Goal: Information Seeking & Learning: Find specific fact

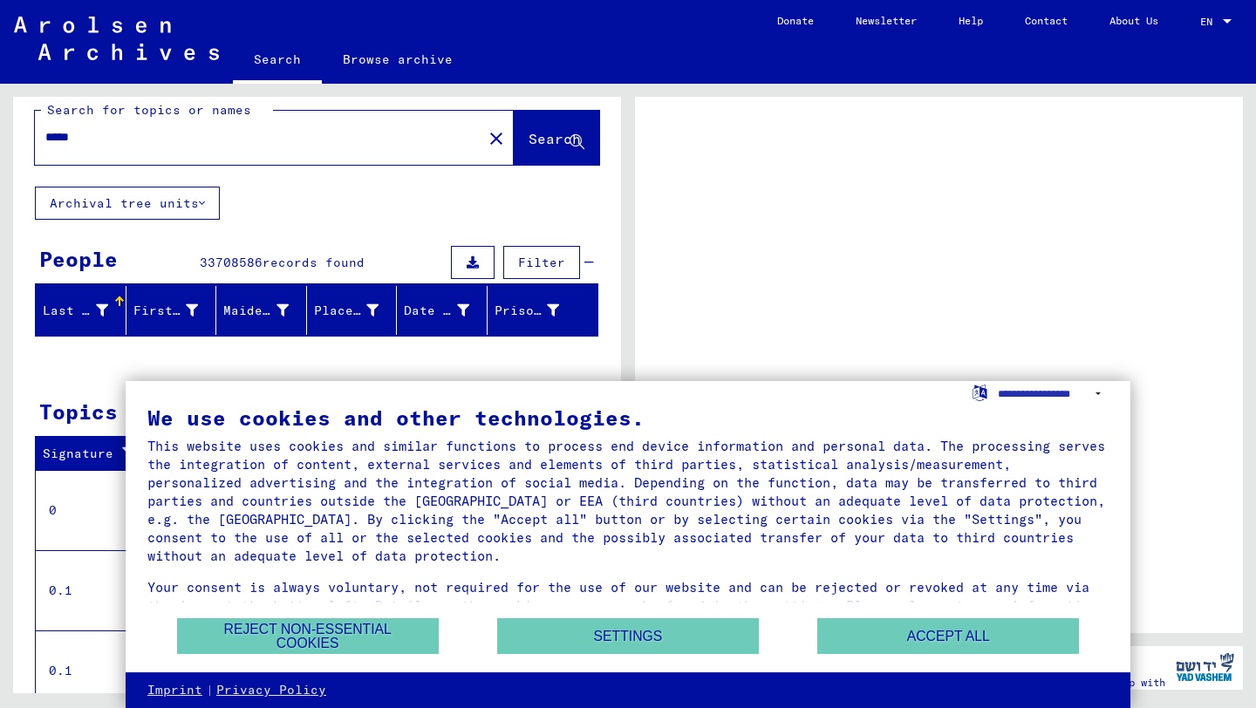
scroll to position [22, 0]
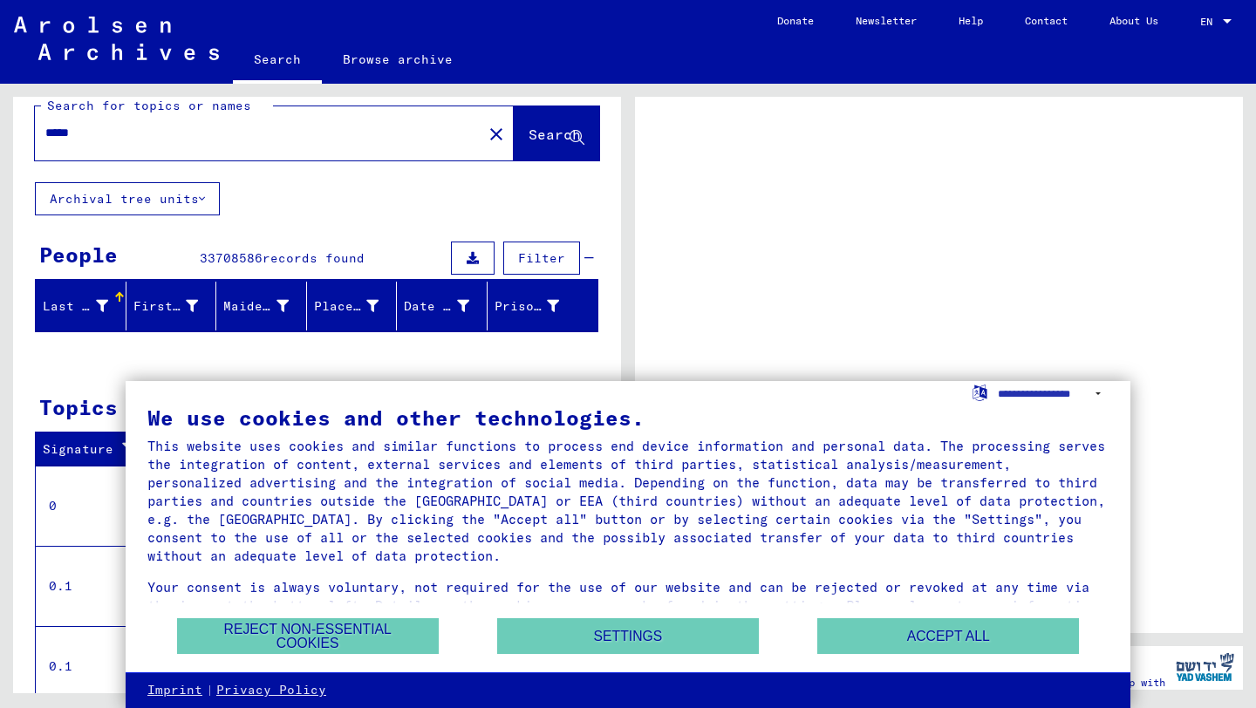
click at [555, 130] on span "Search" at bounding box center [554, 134] width 52 height 17
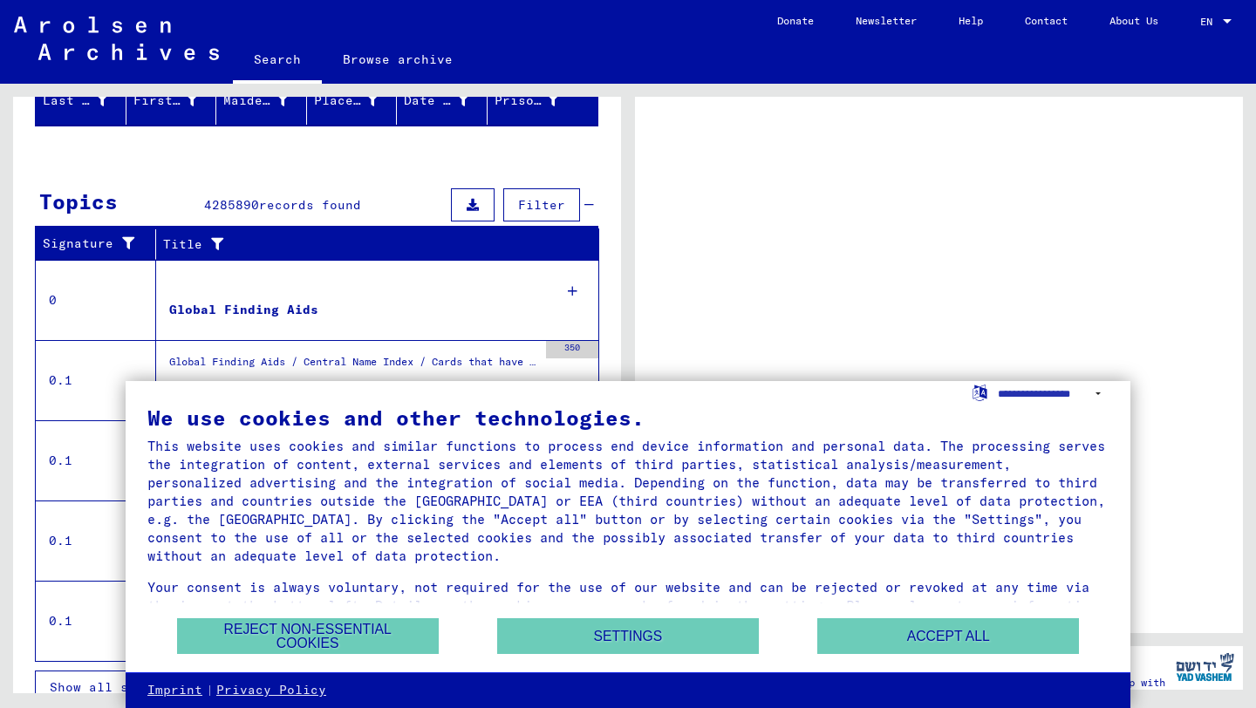
scroll to position [247, 0]
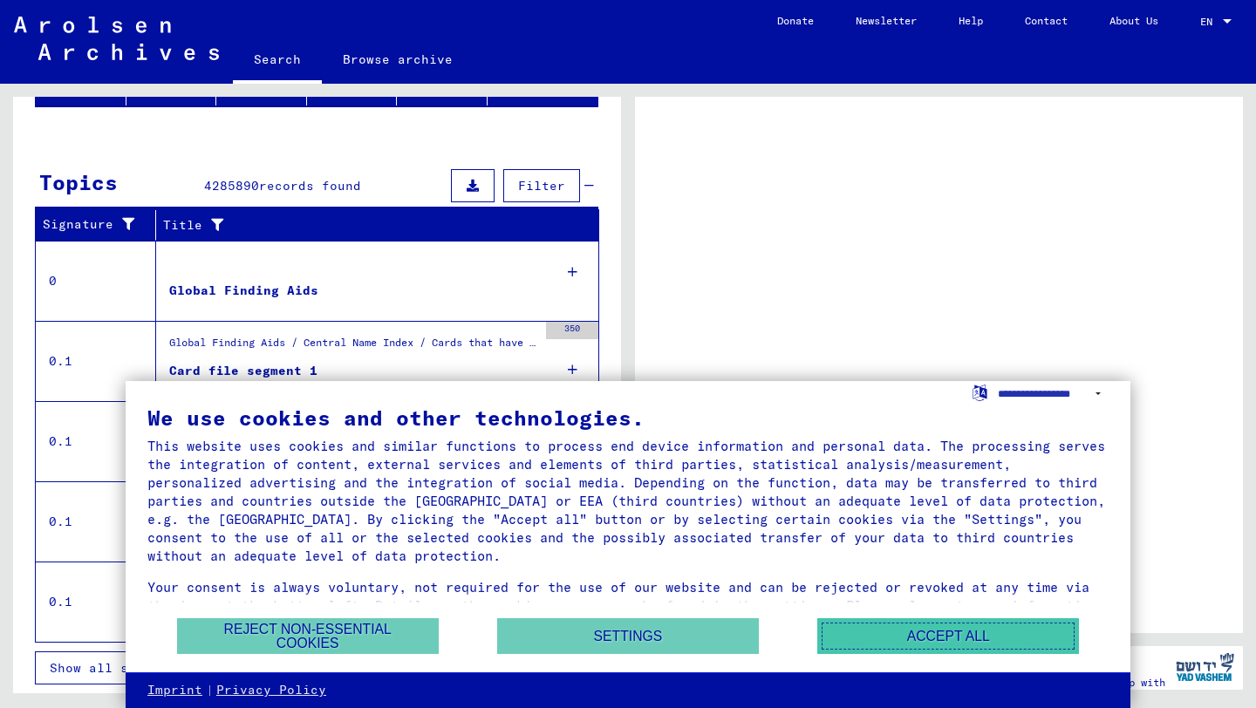
click at [903, 649] on button "Accept all" at bounding box center [948, 636] width 262 height 36
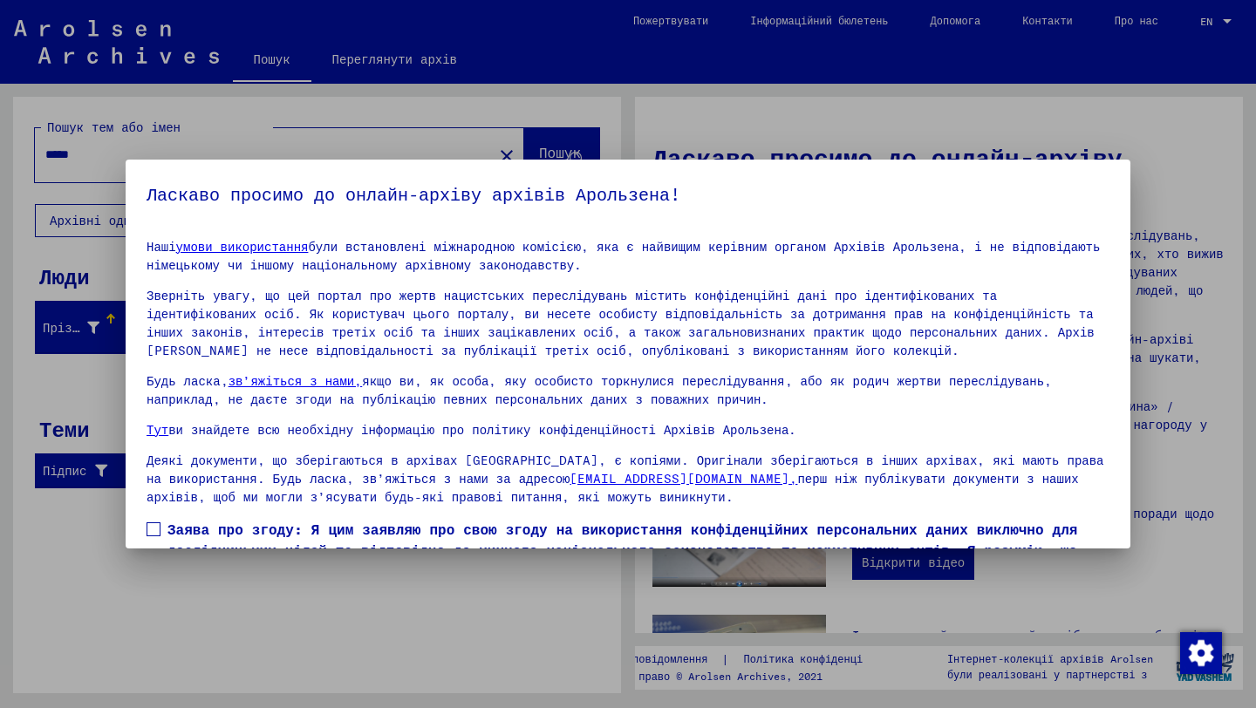
click at [889, 162] on mat-dialog-container "Ласкаво просимо до онлайн-архіву архівів Арользена! Наші умови використання бул…" at bounding box center [628, 355] width 1004 height 390
click at [739, 119] on div at bounding box center [628, 354] width 1256 height 708
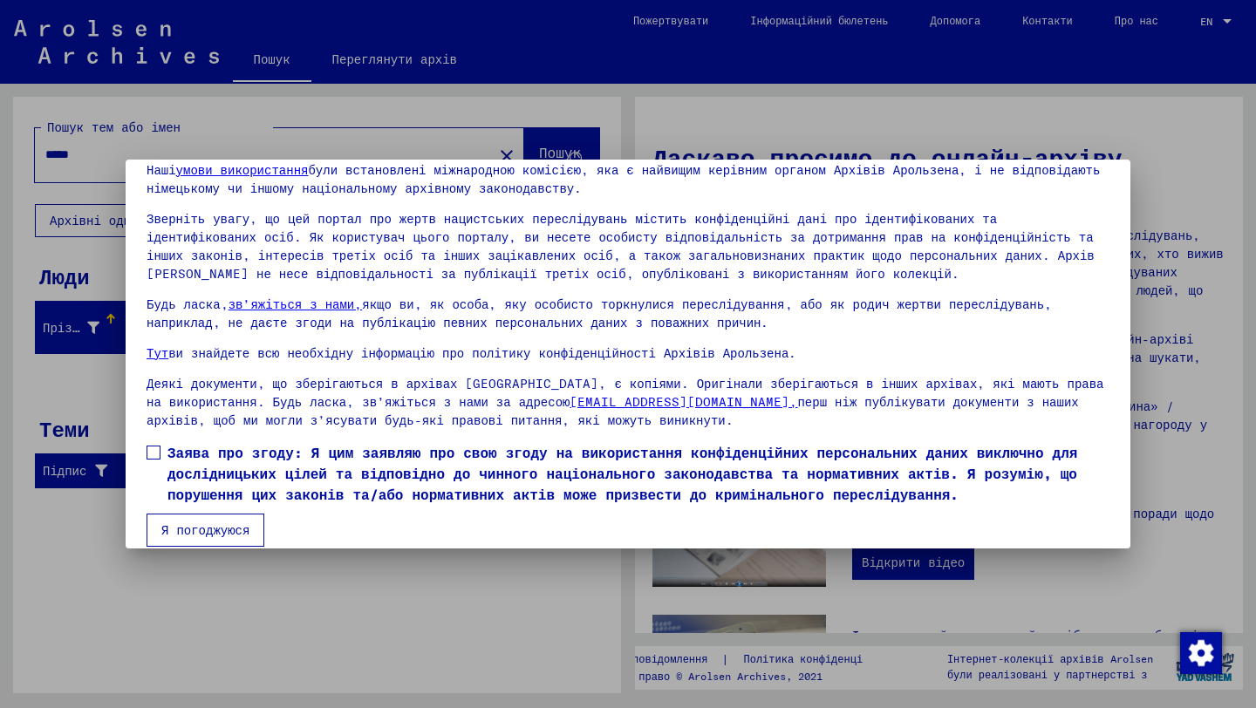
click at [204, 522] on font "Я погоджуюся" at bounding box center [205, 530] width 88 height 16
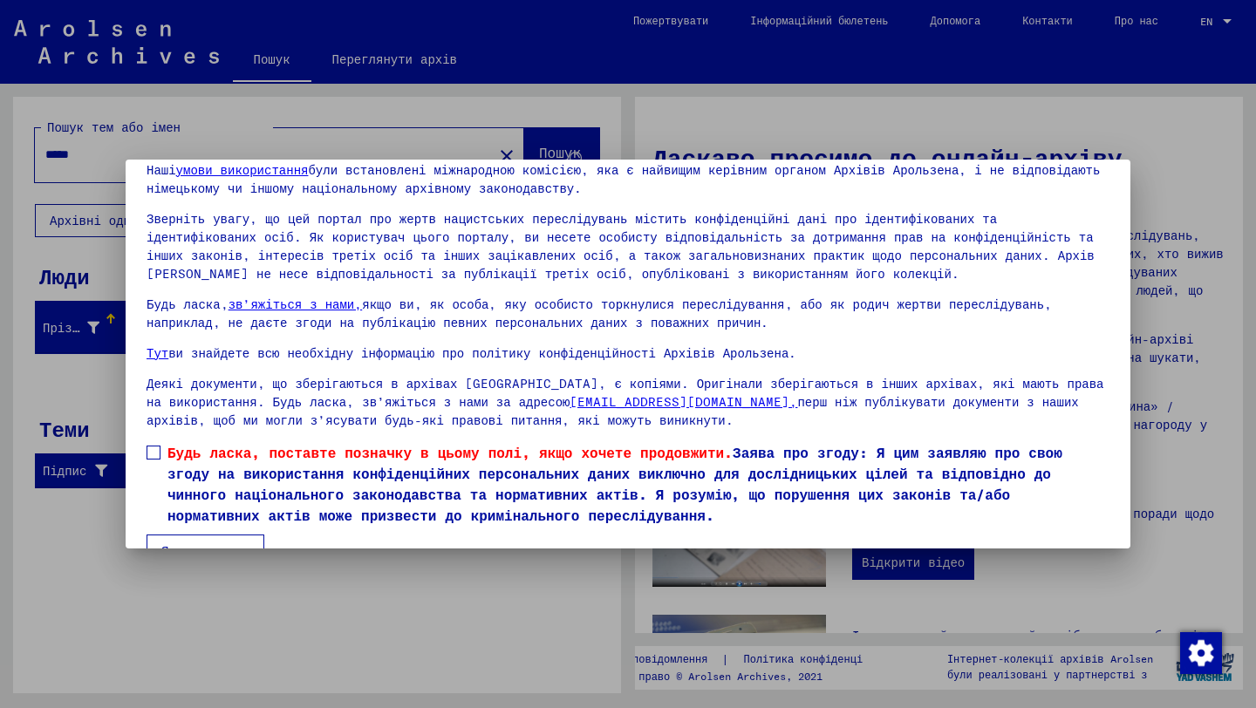
click at [157, 446] on span at bounding box center [153, 453] width 14 height 14
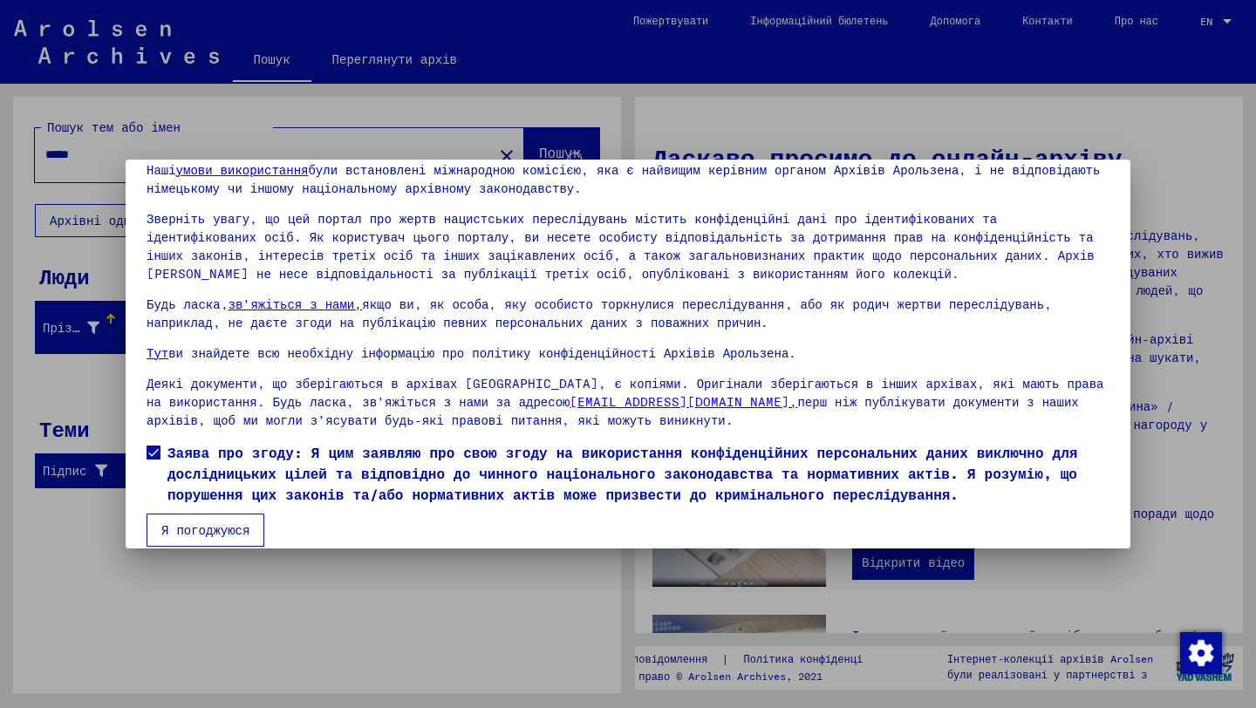
click at [208, 522] on font "Я погоджуюся" at bounding box center [205, 530] width 88 height 16
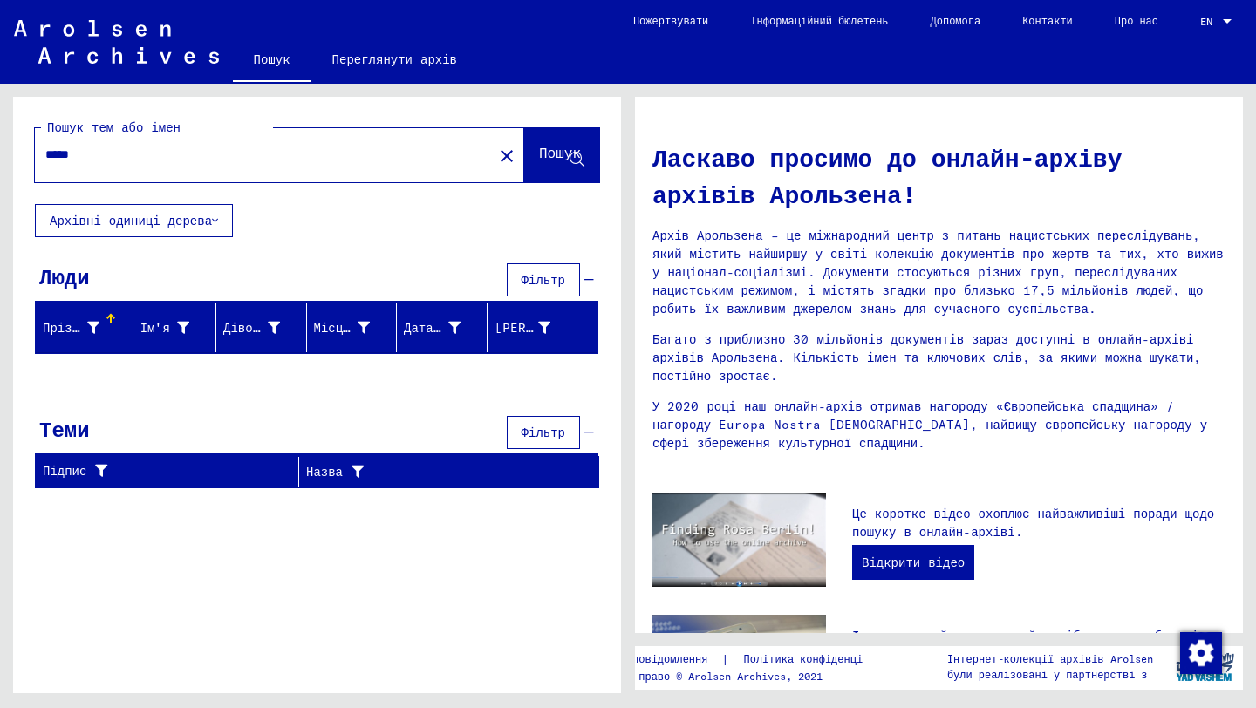
click at [248, 160] on input "*****" at bounding box center [258, 155] width 426 height 18
click at [562, 160] on font "Пошук" at bounding box center [560, 152] width 42 height 17
click at [96, 322] on icon at bounding box center [93, 328] width 12 height 12
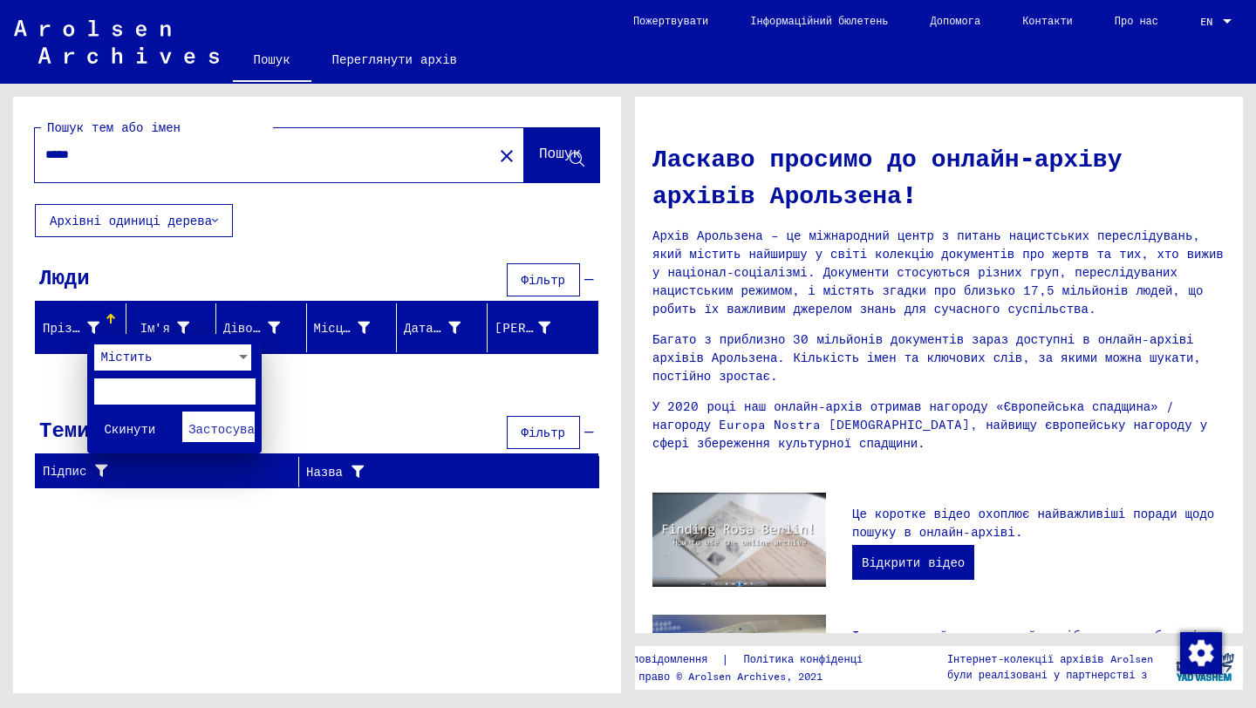
click at [154, 356] on div "Містить" at bounding box center [164, 357] width 141 height 26
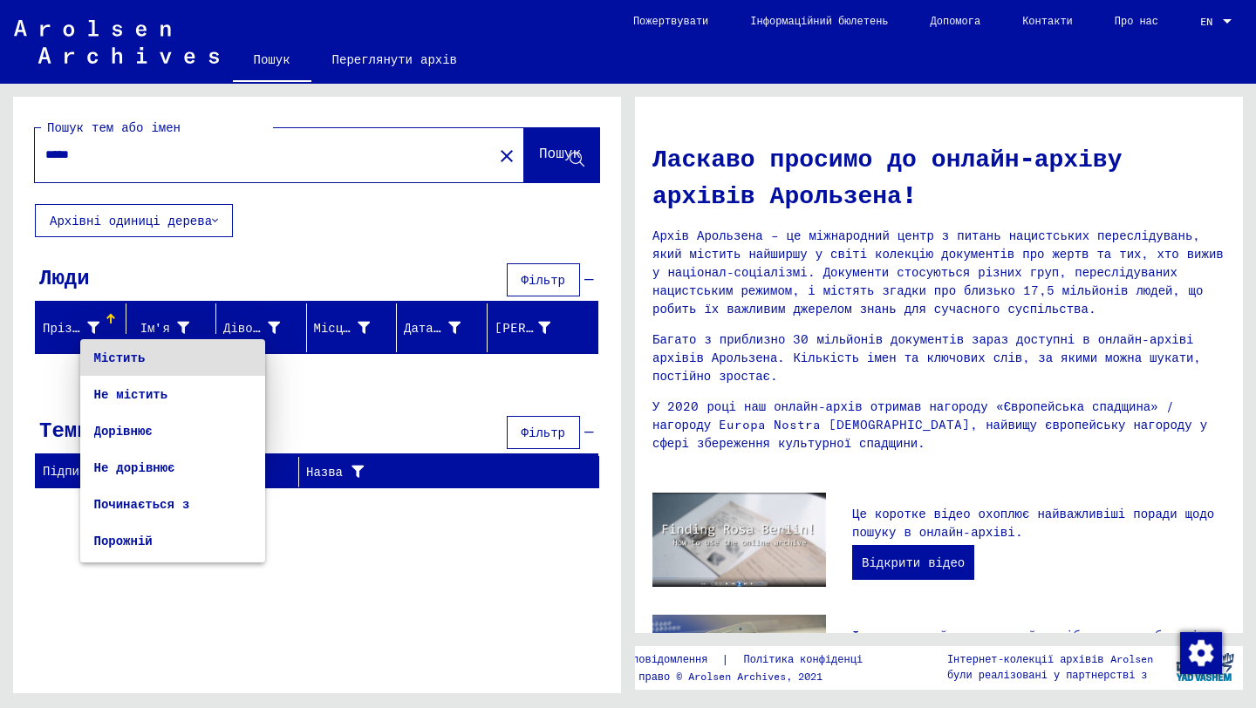
click at [391, 409] on div at bounding box center [628, 354] width 1256 height 708
